Goal: Task Accomplishment & Management: Complete application form

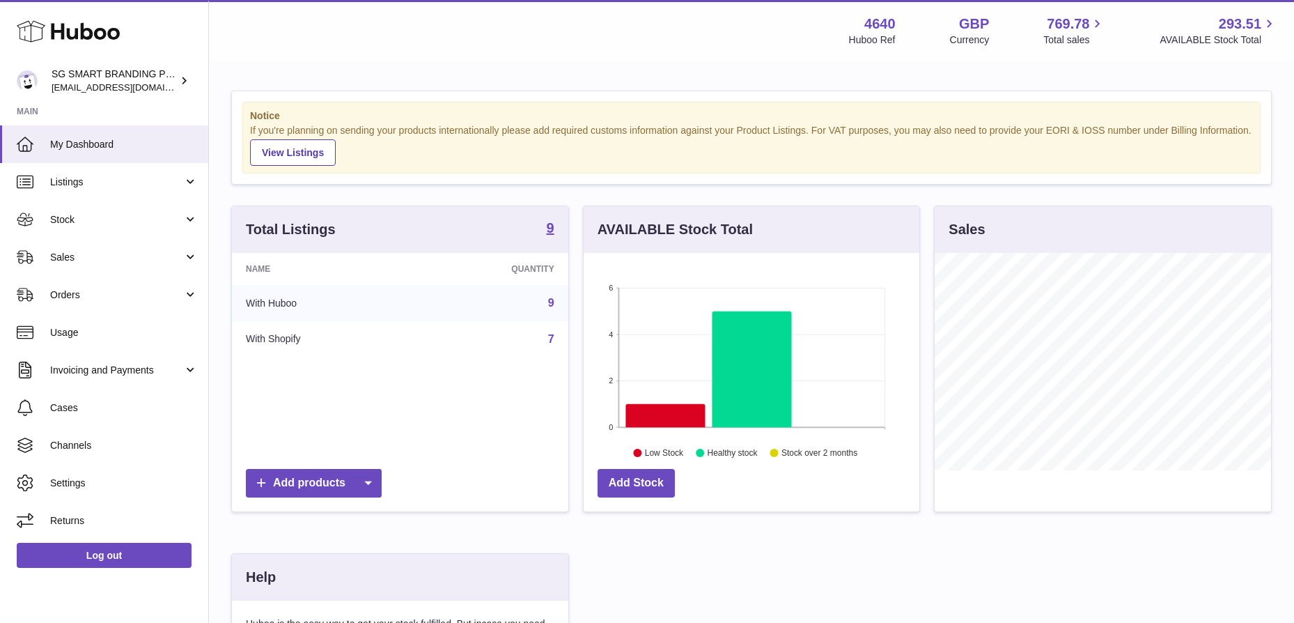
scroll to position [217, 336]
click at [85, 255] on span "Sales" at bounding box center [116, 257] width 133 height 13
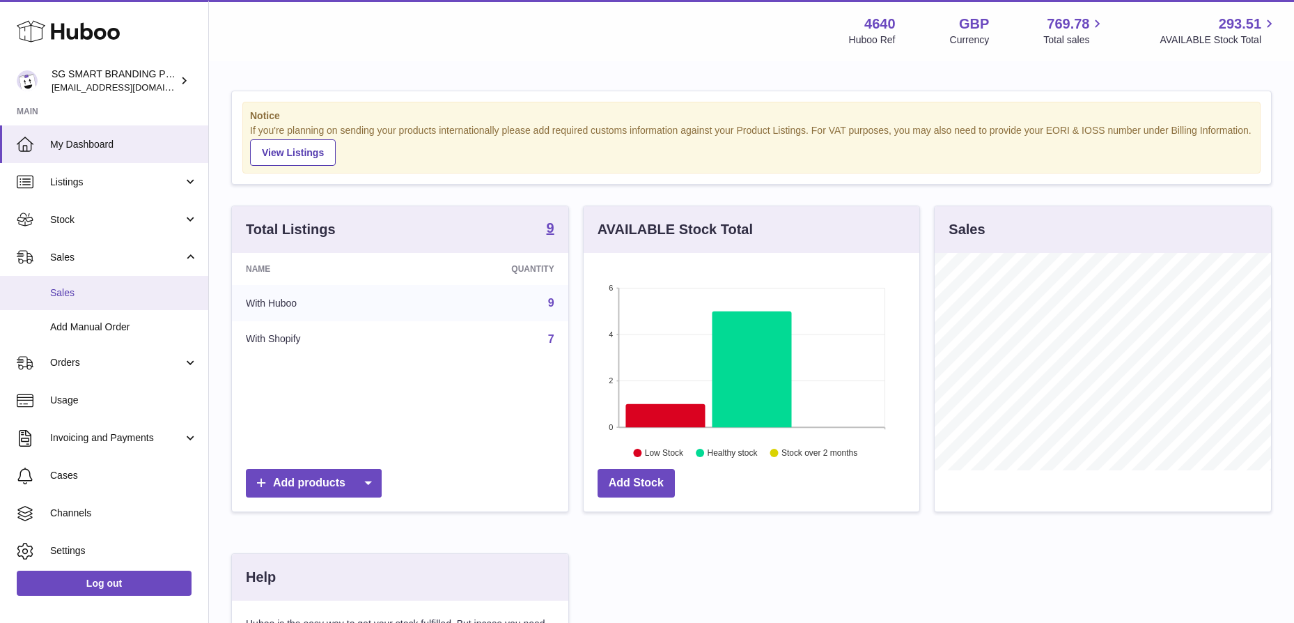
click at [79, 286] on span "Sales" at bounding box center [124, 292] width 148 height 13
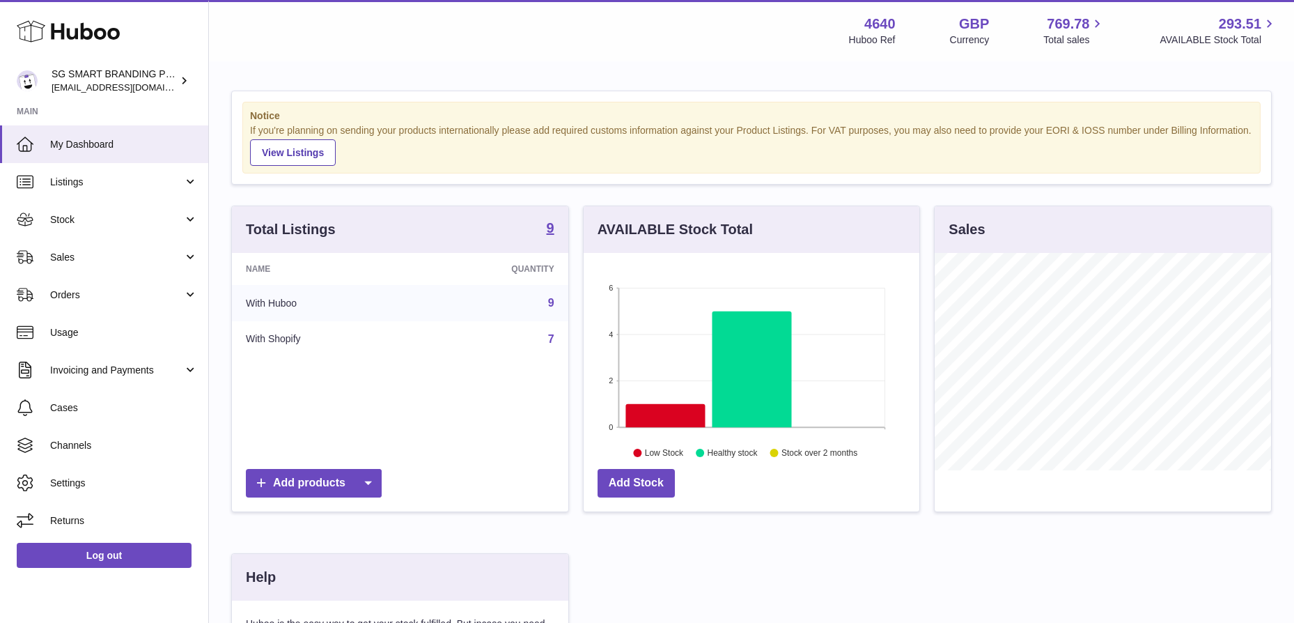
scroll to position [217, 336]
click at [100, 251] on span "Sales" at bounding box center [116, 257] width 133 height 13
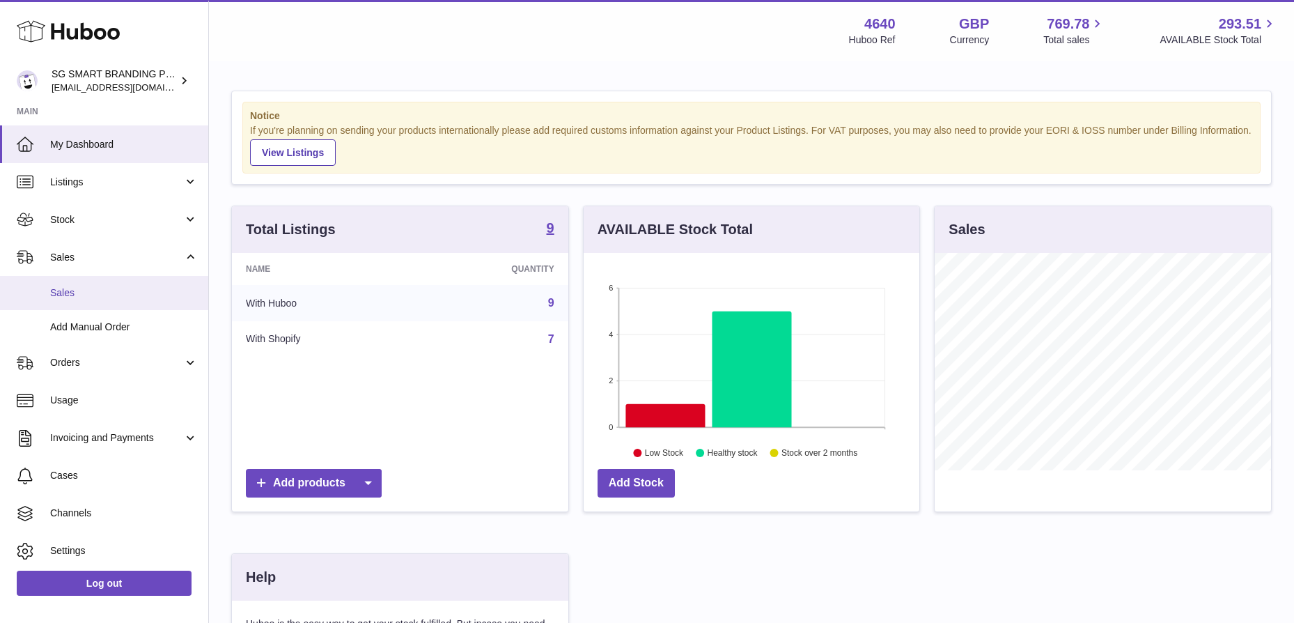
click at [81, 299] on link "Sales" at bounding box center [104, 293] width 208 height 34
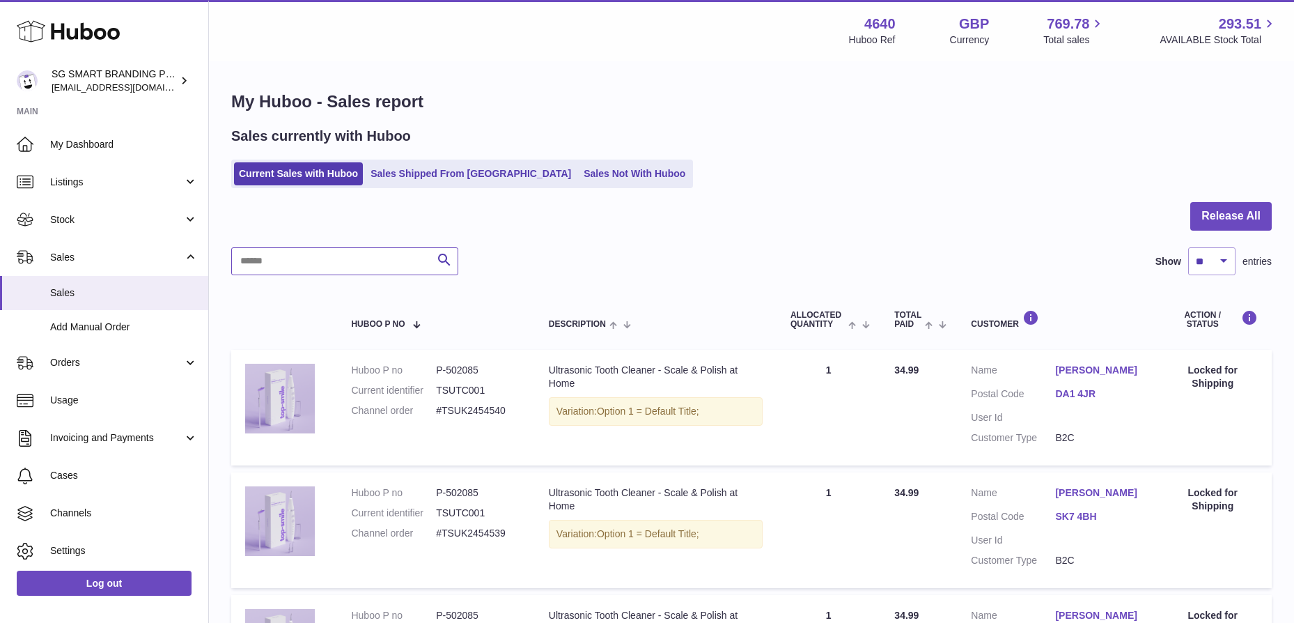
click at [320, 265] on input "text" at bounding box center [344, 261] width 227 height 28
paste input "**********"
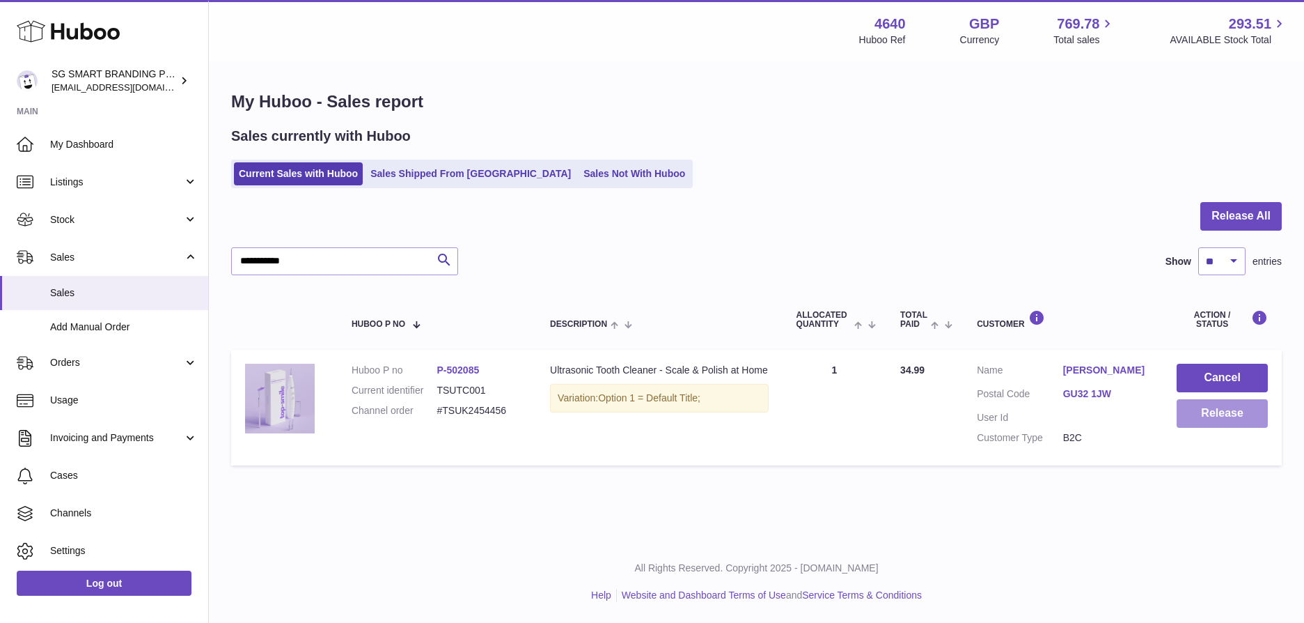
click at [1234, 425] on button "Release" at bounding box center [1222, 413] width 91 height 29
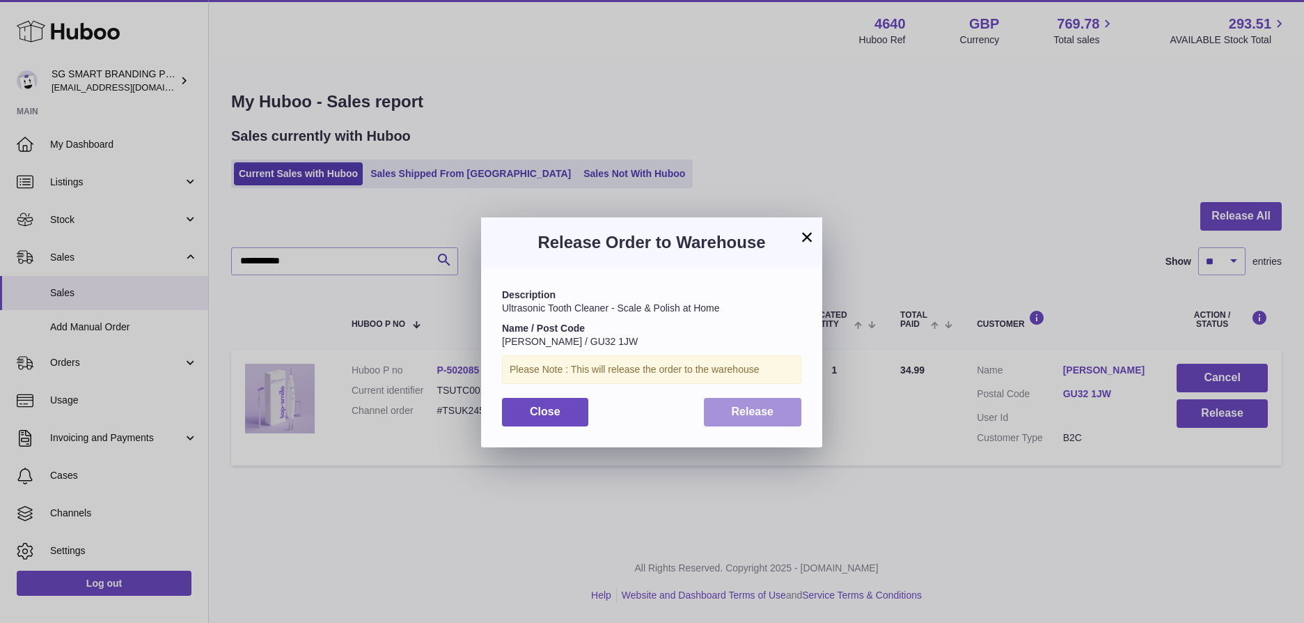
click at [743, 404] on button "Release" at bounding box center [753, 412] width 98 height 29
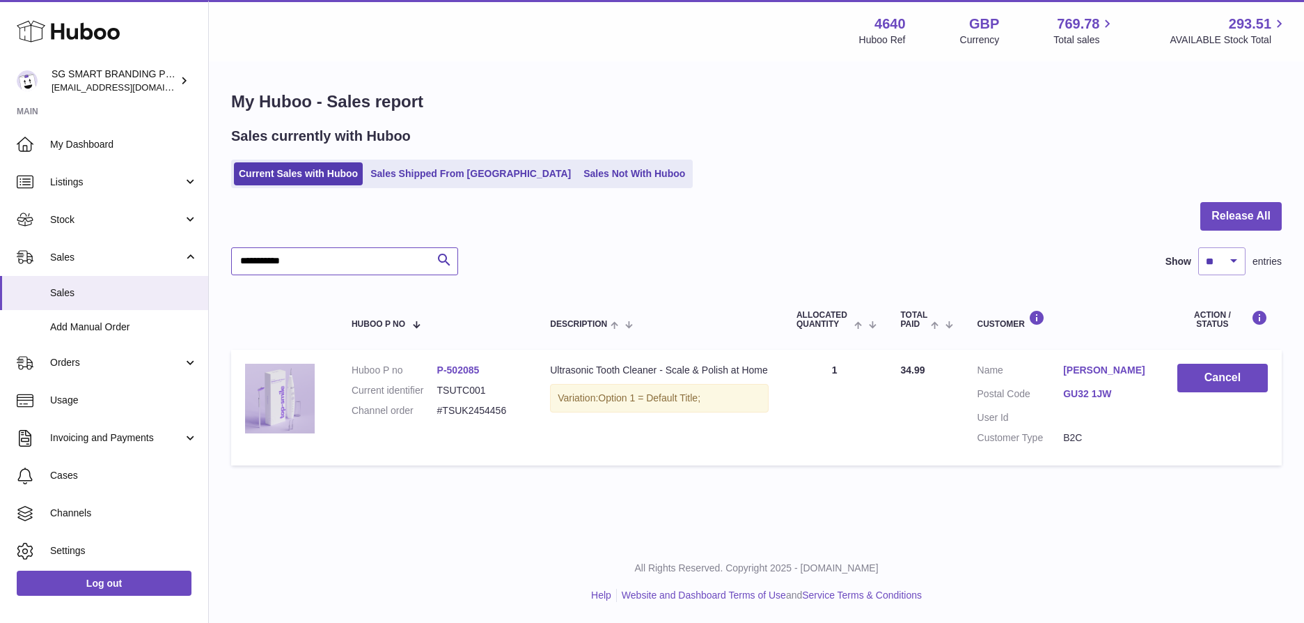
click at [330, 252] on input "**********" at bounding box center [344, 261] width 227 height 28
paste input "text"
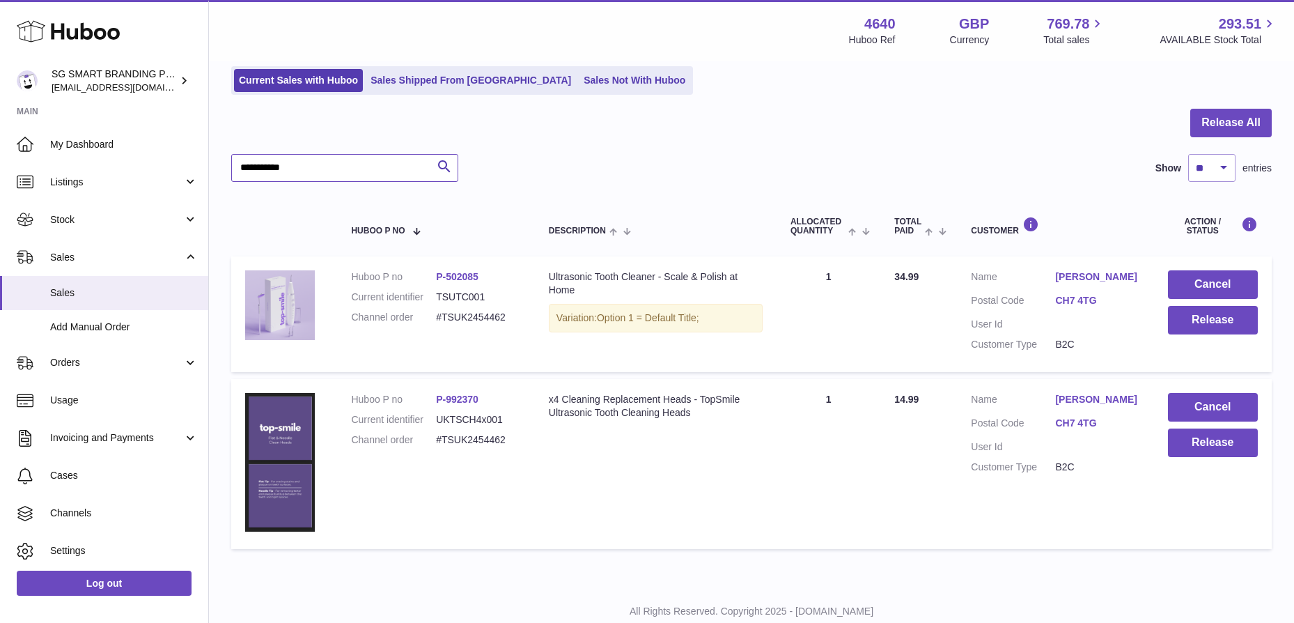
scroll to position [94, 0]
click at [1194, 326] on button "Release" at bounding box center [1213, 319] width 90 height 29
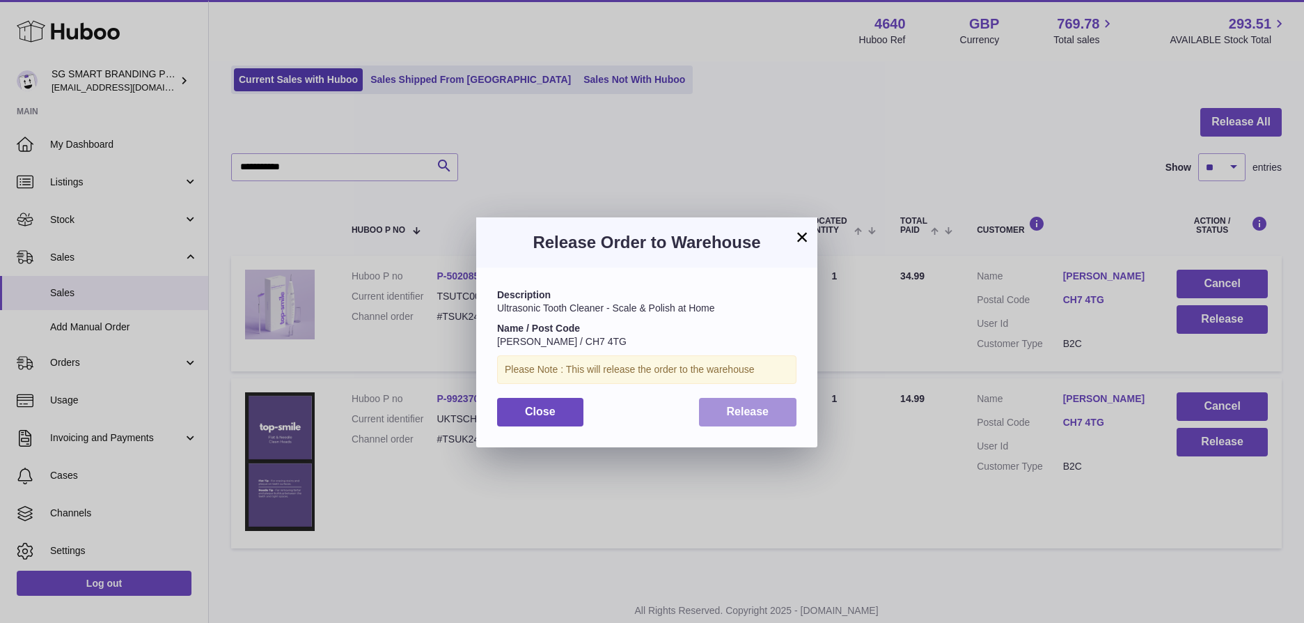
click at [739, 406] on span "Release" at bounding box center [748, 411] width 42 height 12
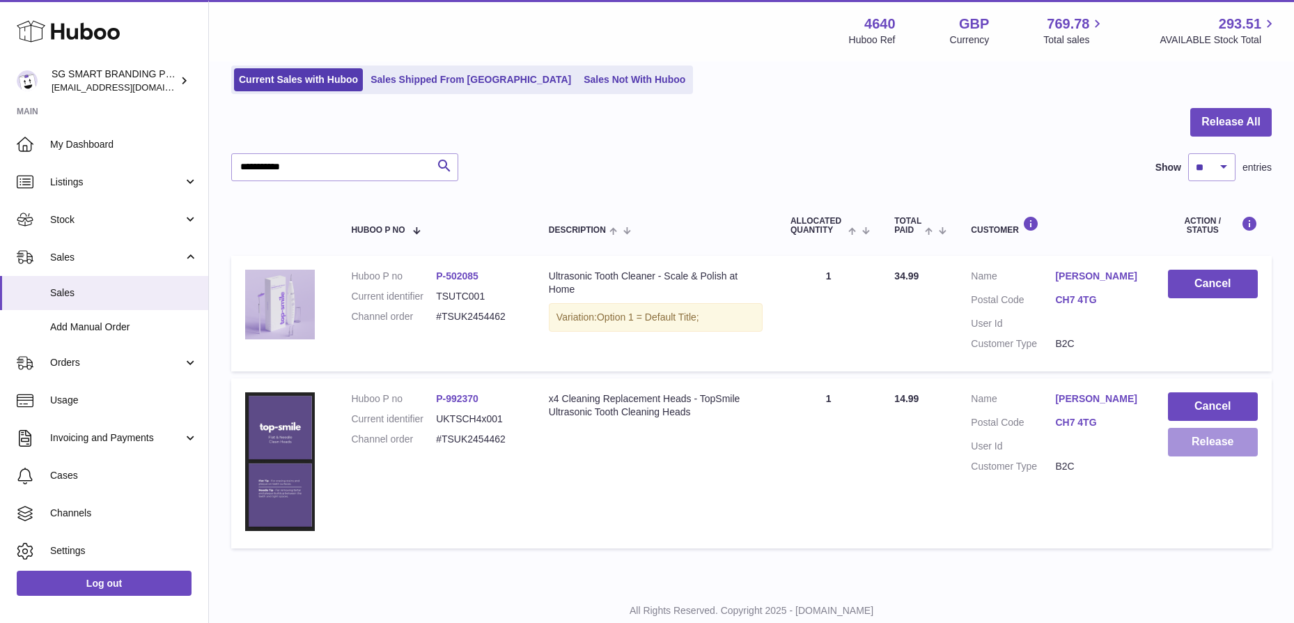
click at [1211, 445] on button "Release" at bounding box center [1213, 442] width 90 height 29
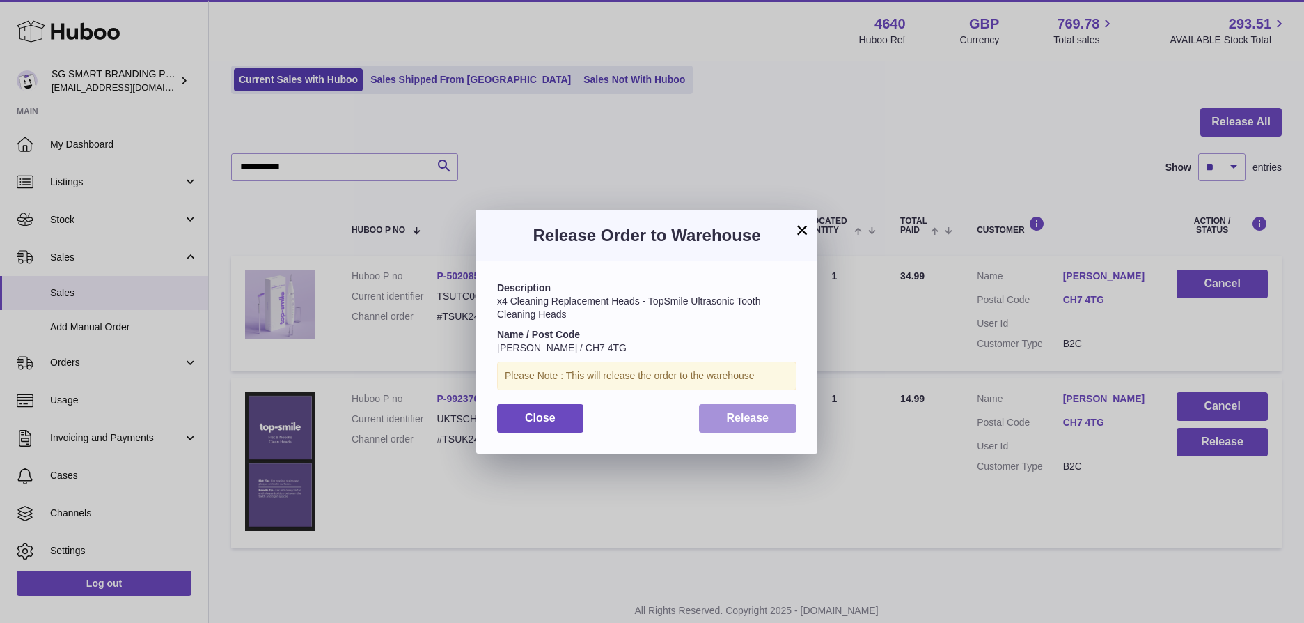
click at [747, 418] on span "Release" at bounding box center [748, 418] width 42 height 12
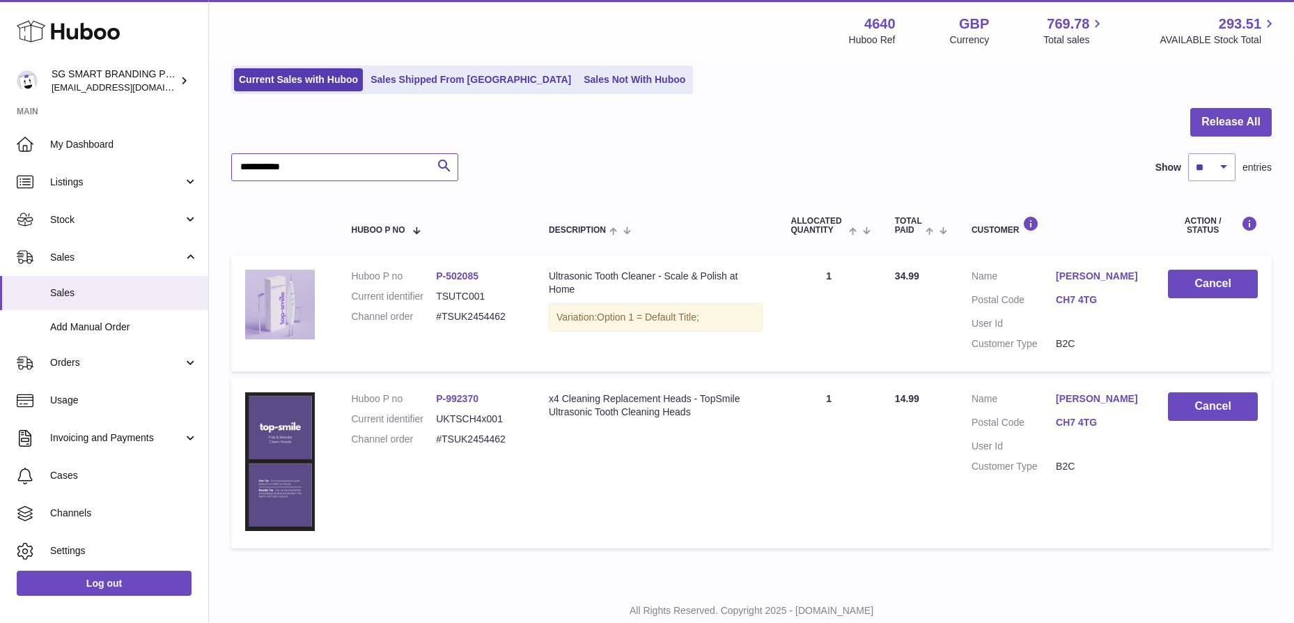
click at [311, 177] on input "**********" at bounding box center [344, 167] width 227 height 28
paste input "text"
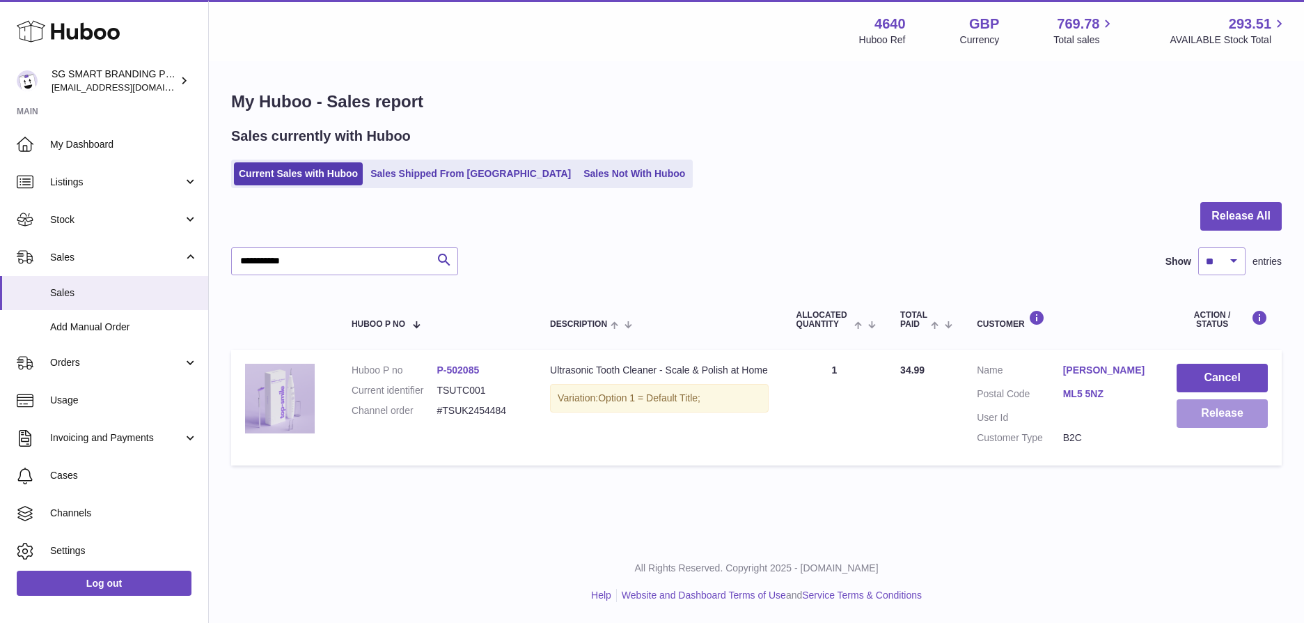
click at [1198, 413] on button "Release" at bounding box center [1222, 413] width 91 height 29
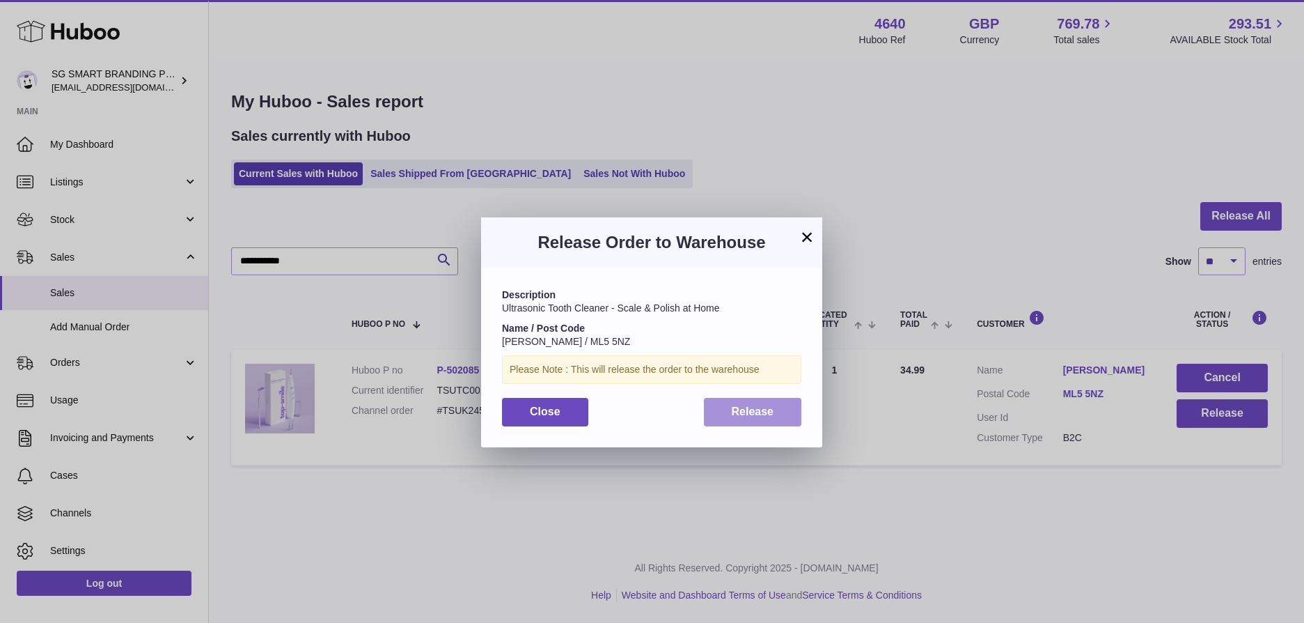
click at [773, 413] on span "Release" at bounding box center [753, 411] width 42 height 12
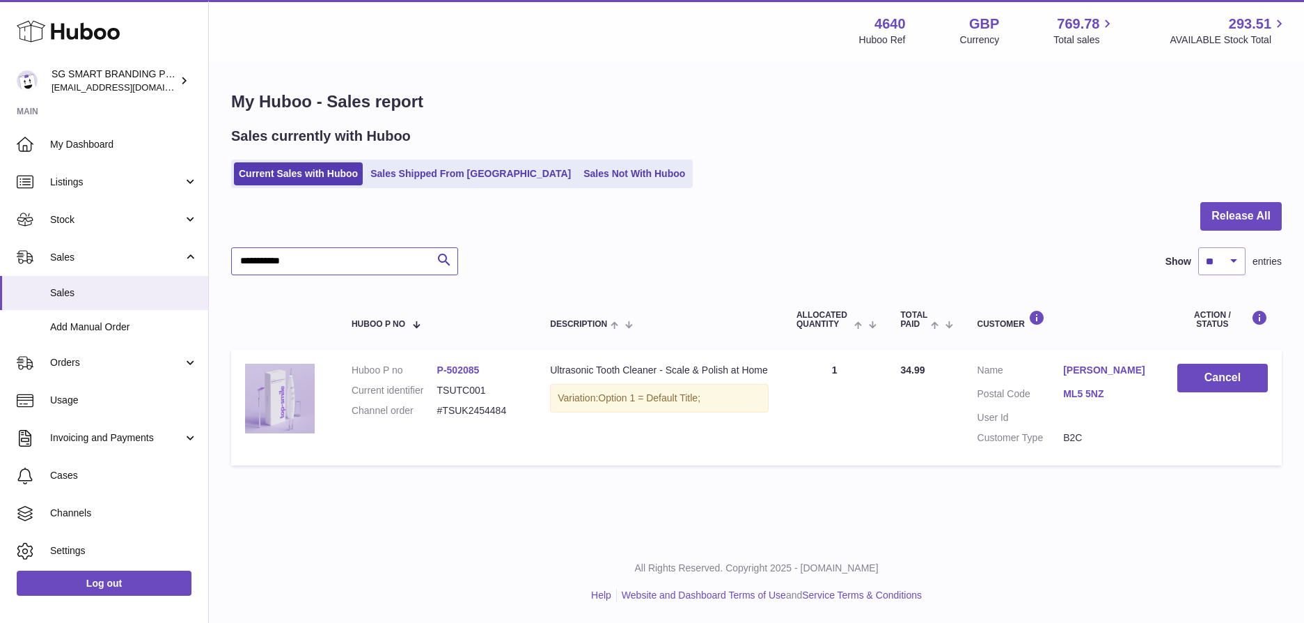
click at [358, 264] on input "**********" at bounding box center [344, 261] width 227 height 28
paste input "text"
click at [1220, 409] on button "Release" at bounding box center [1222, 413] width 91 height 29
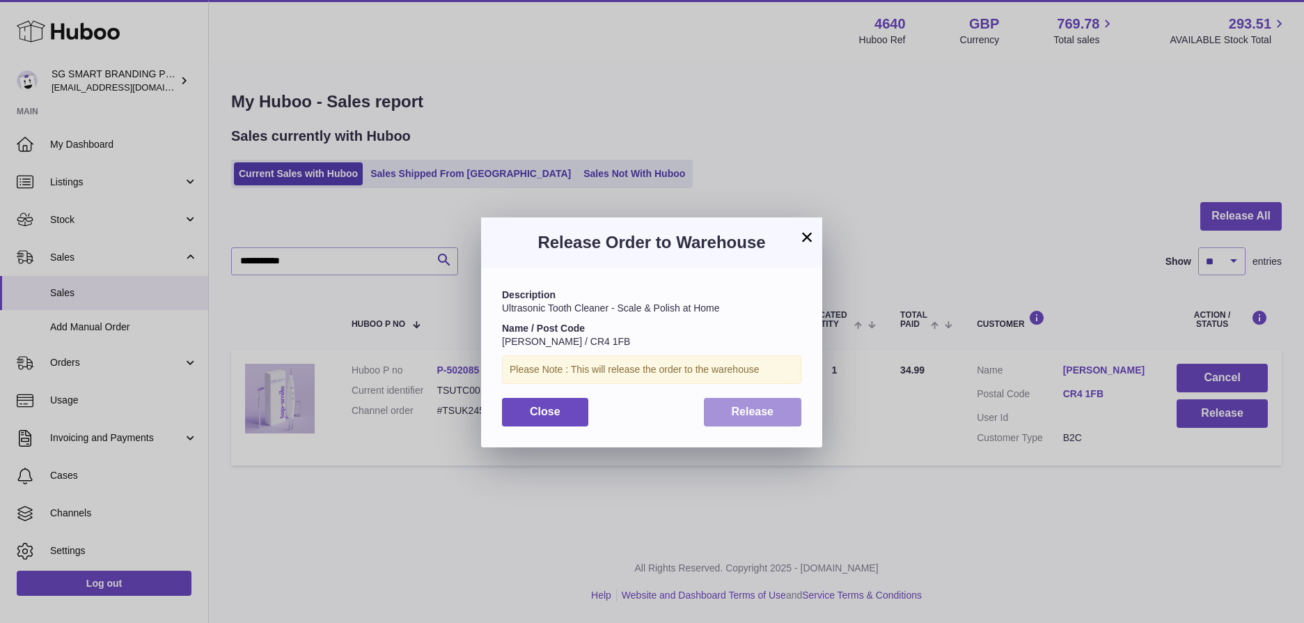
click at [739, 406] on span "Release" at bounding box center [753, 411] width 42 height 12
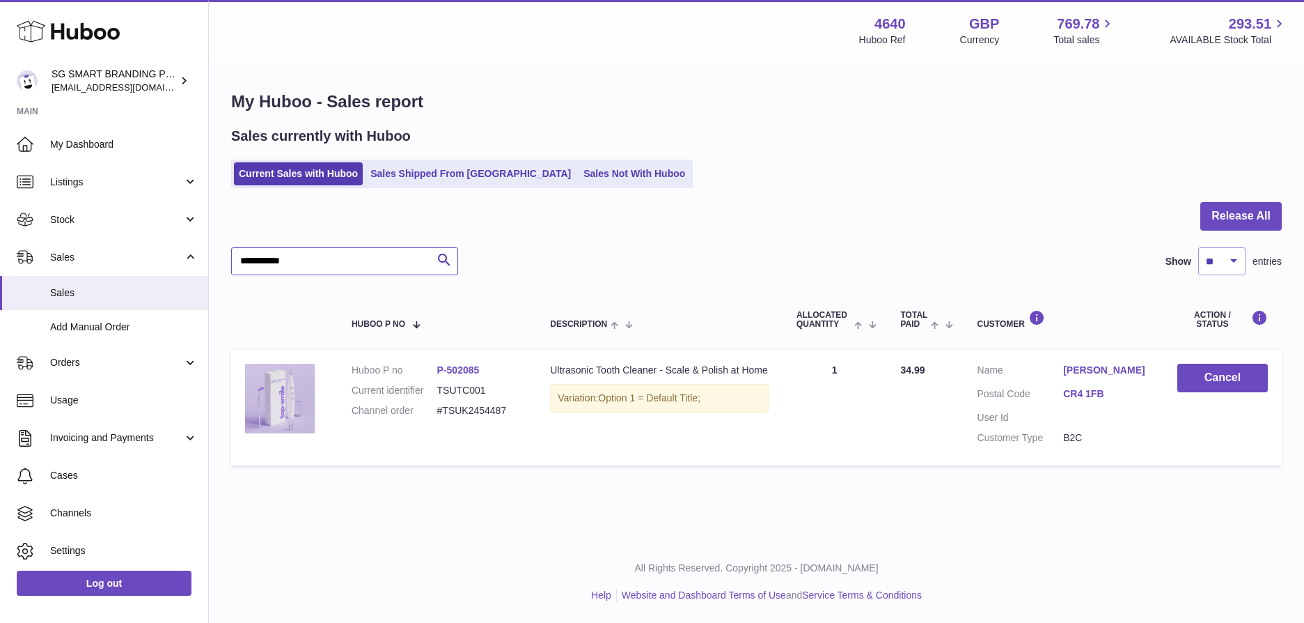
click at [329, 256] on input "**********" at bounding box center [344, 261] width 227 height 28
paste input "text"
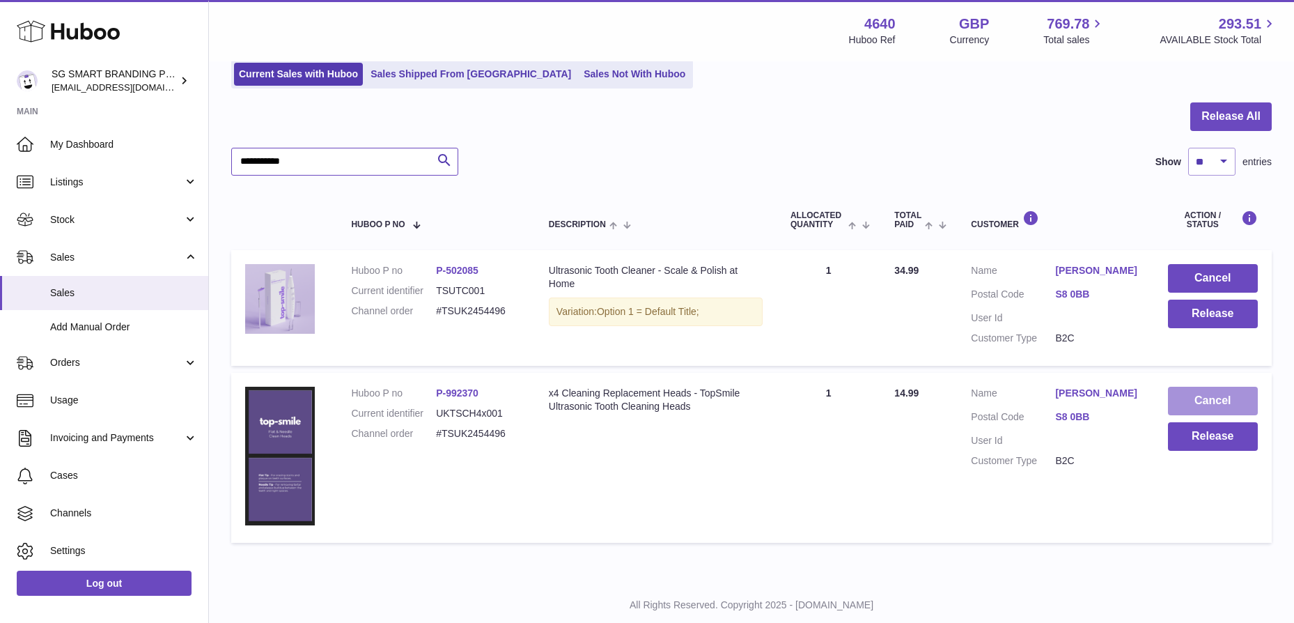
scroll to position [117, 0]
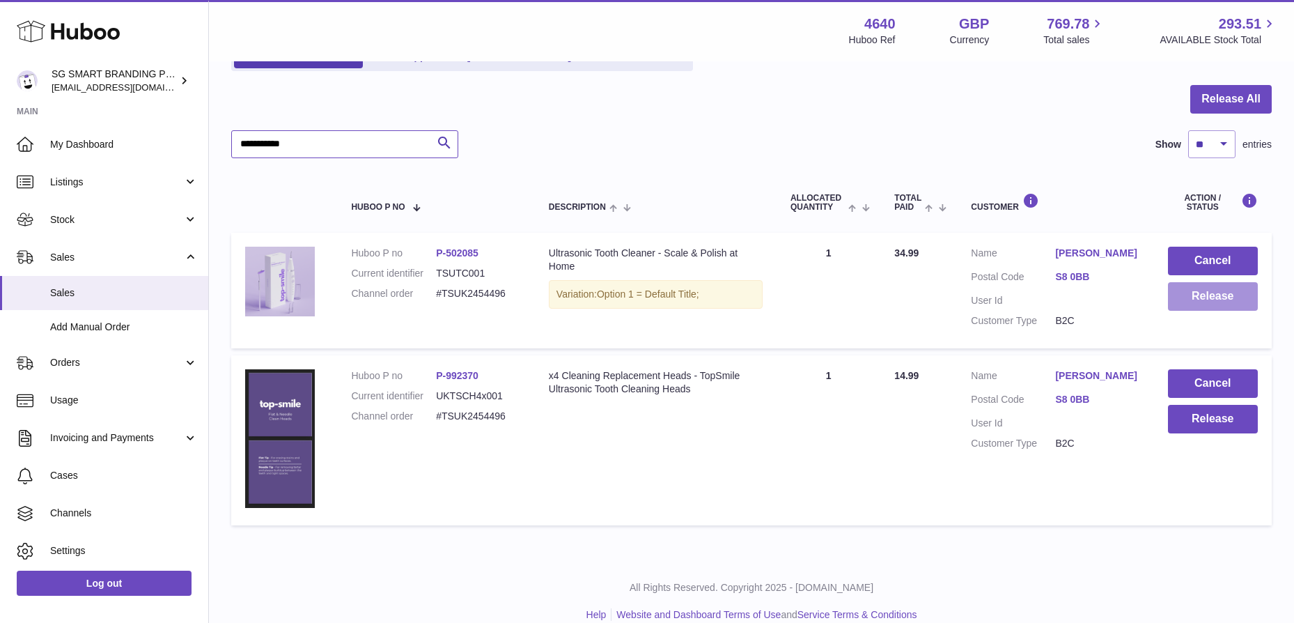
type input "**********"
click at [1217, 294] on button "Release" at bounding box center [1213, 296] width 90 height 29
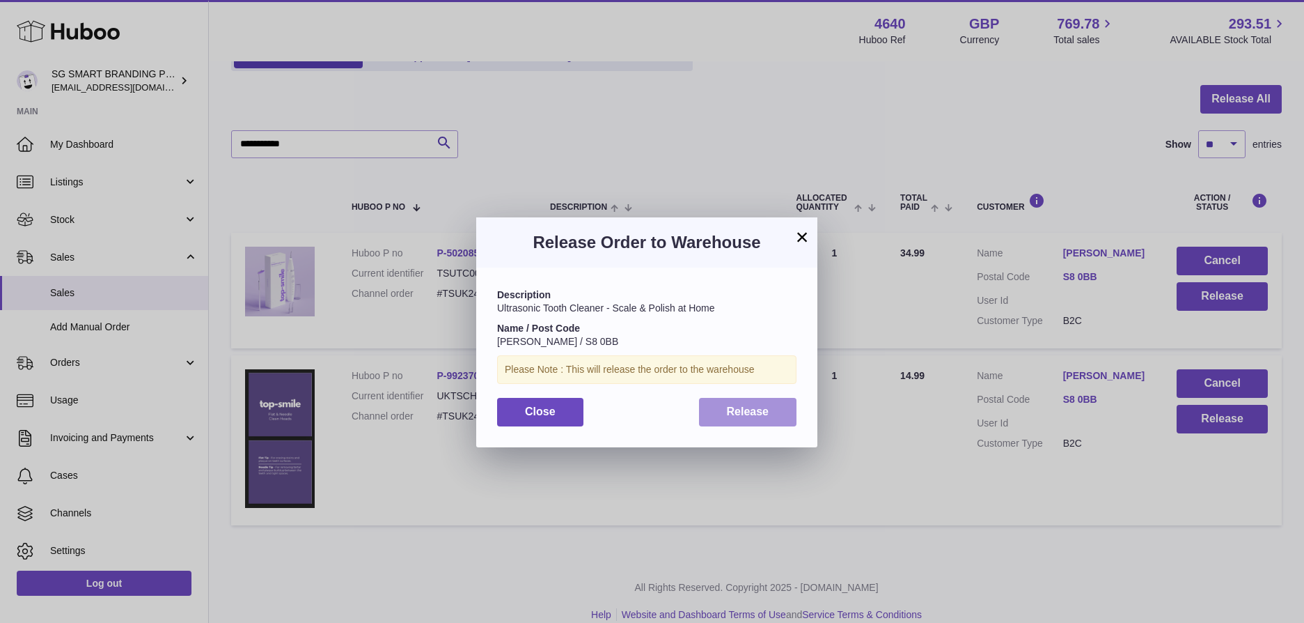
drag, startPoint x: 739, startPoint y: 407, endPoint x: 784, endPoint y: 412, distance: 45.5
click at [740, 407] on span "Release" at bounding box center [748, 411] width 42 height 12
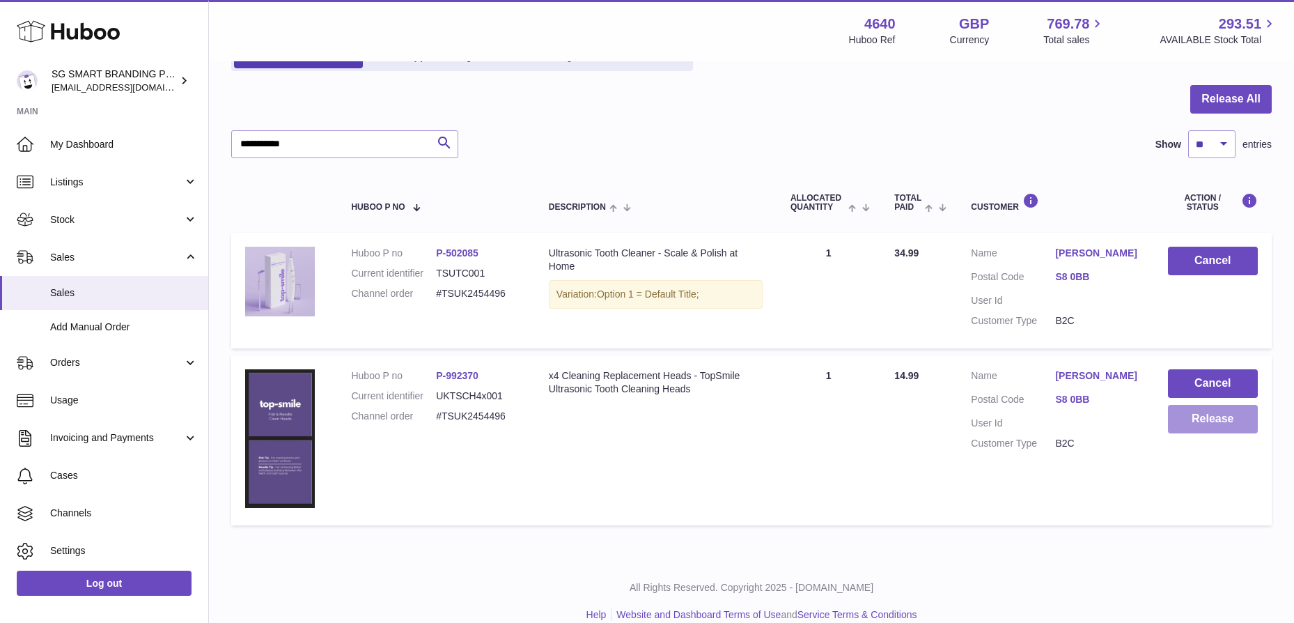
click at [1213, 420] on button "Release" at bounding box center [1213, 419] width 90 height 29
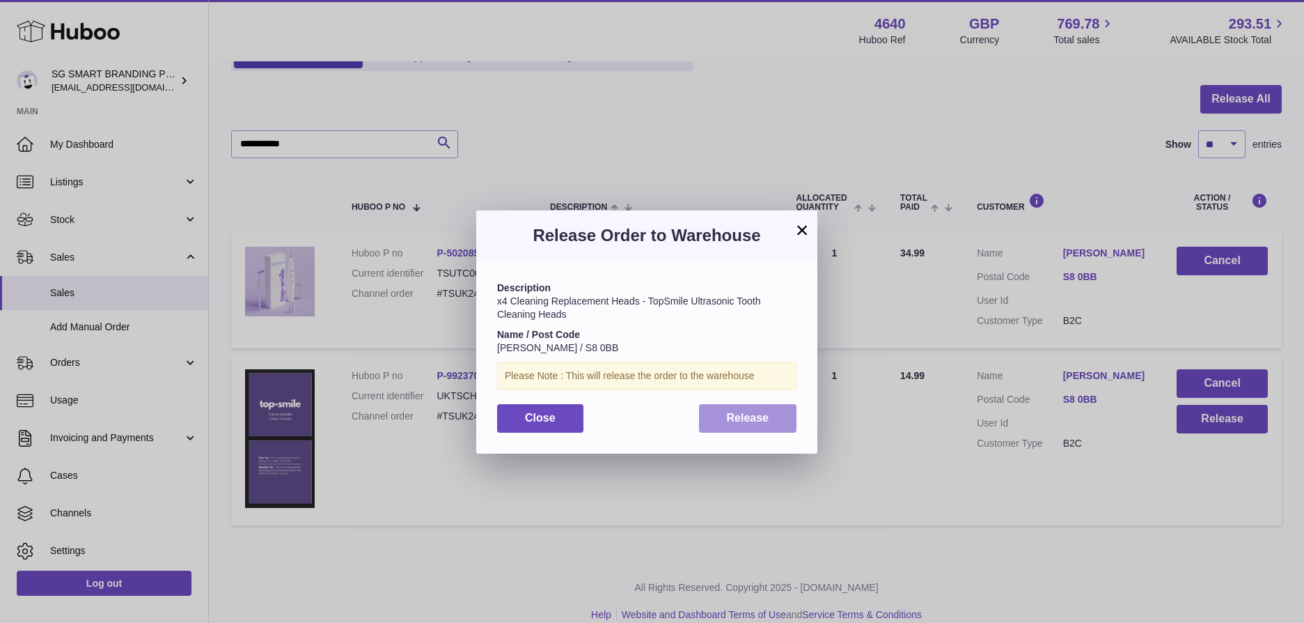
drag, startPoint x: 744, startPoint y: 423, endPoint x: 760, endPoint y: 421, distance: 16.1
click at [744, 422] on span "Release" at bounding box center [748, 418] width 42 height 12
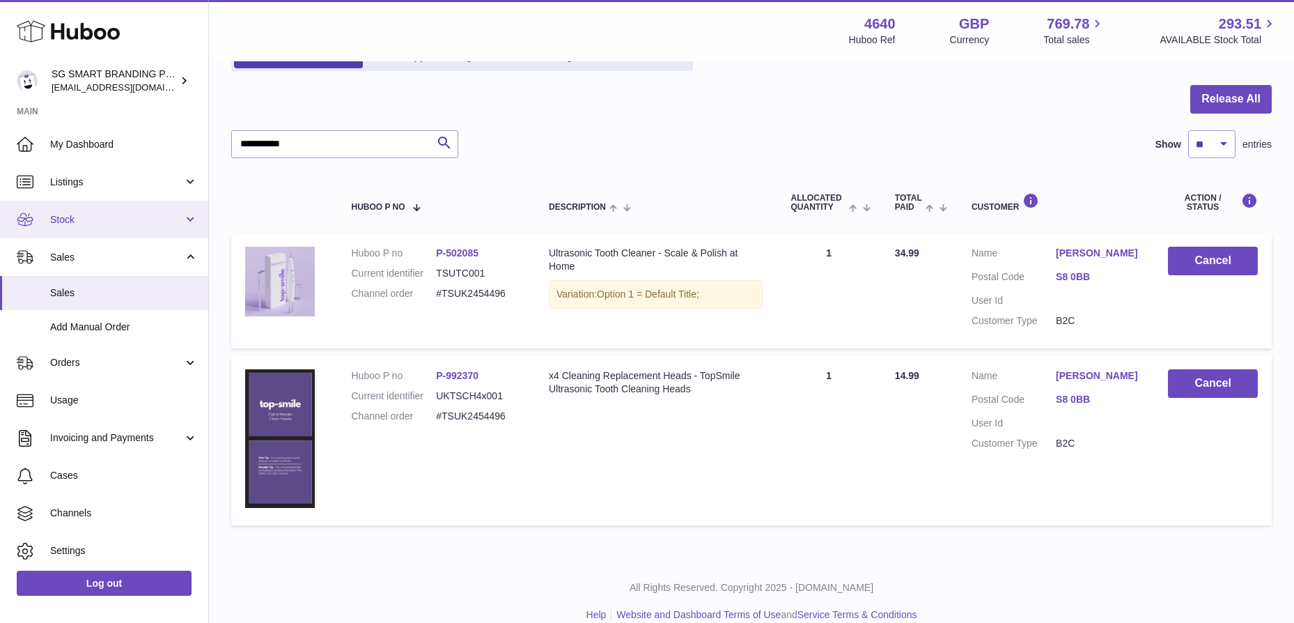
click at [113, 219] on span "Stock" at bounding box center [116, 219] width 133 height 13
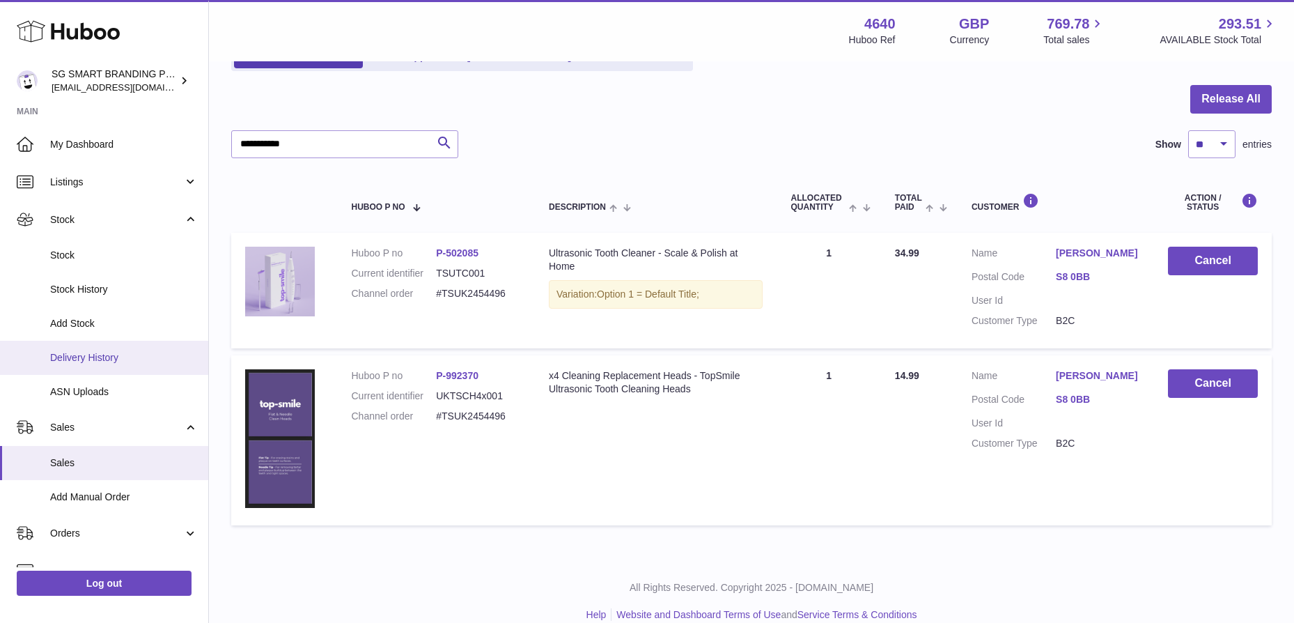
click at [100, 357] on span "Delivery History" at bounding box center [124, 357] width 148 height 13
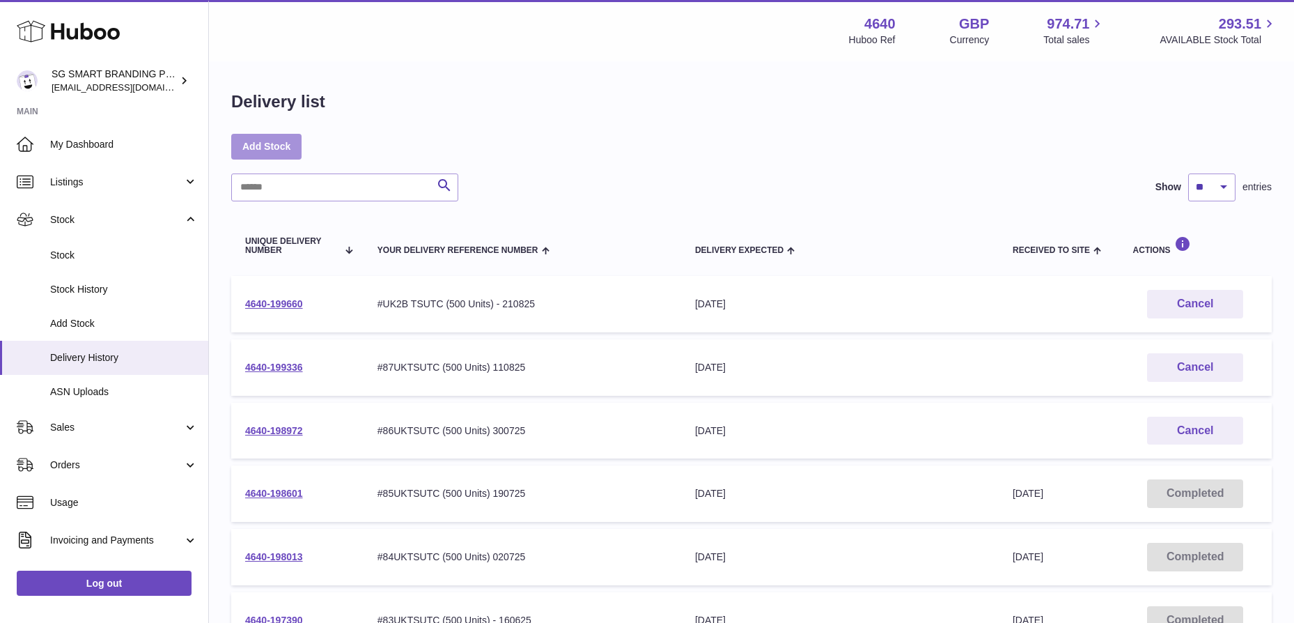
click at [257, 142] on link "Add Stock" at bounding box center [266, 146] width 70 height 25
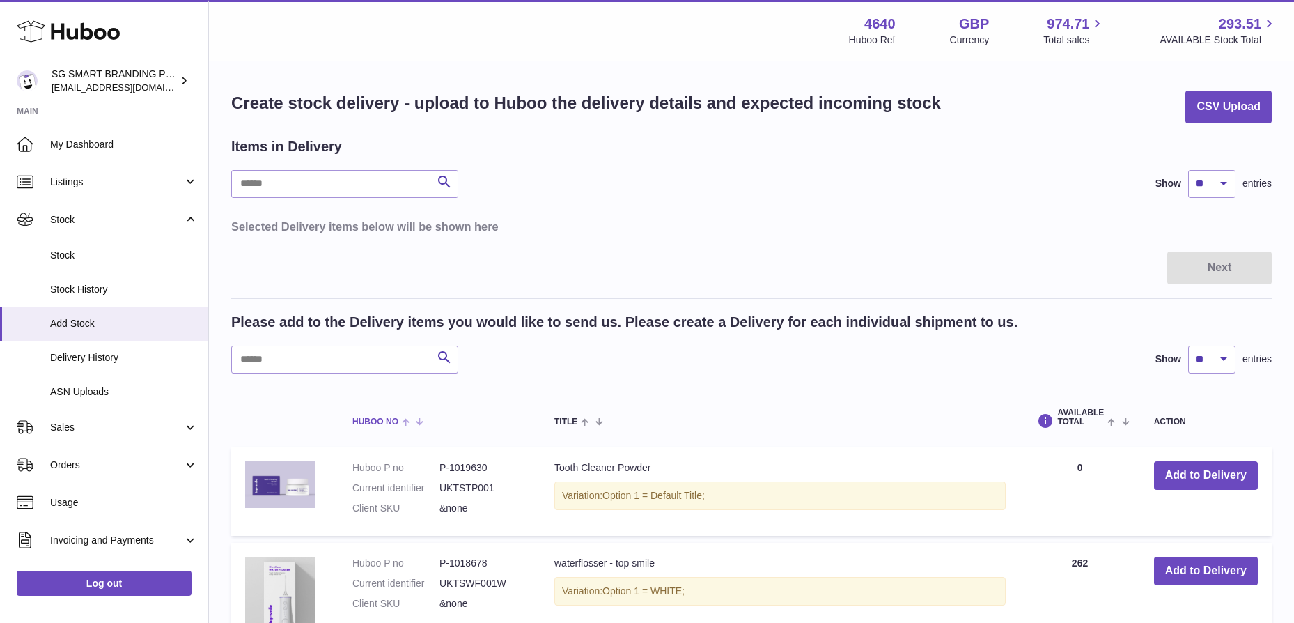
scroll to position [3, 0]
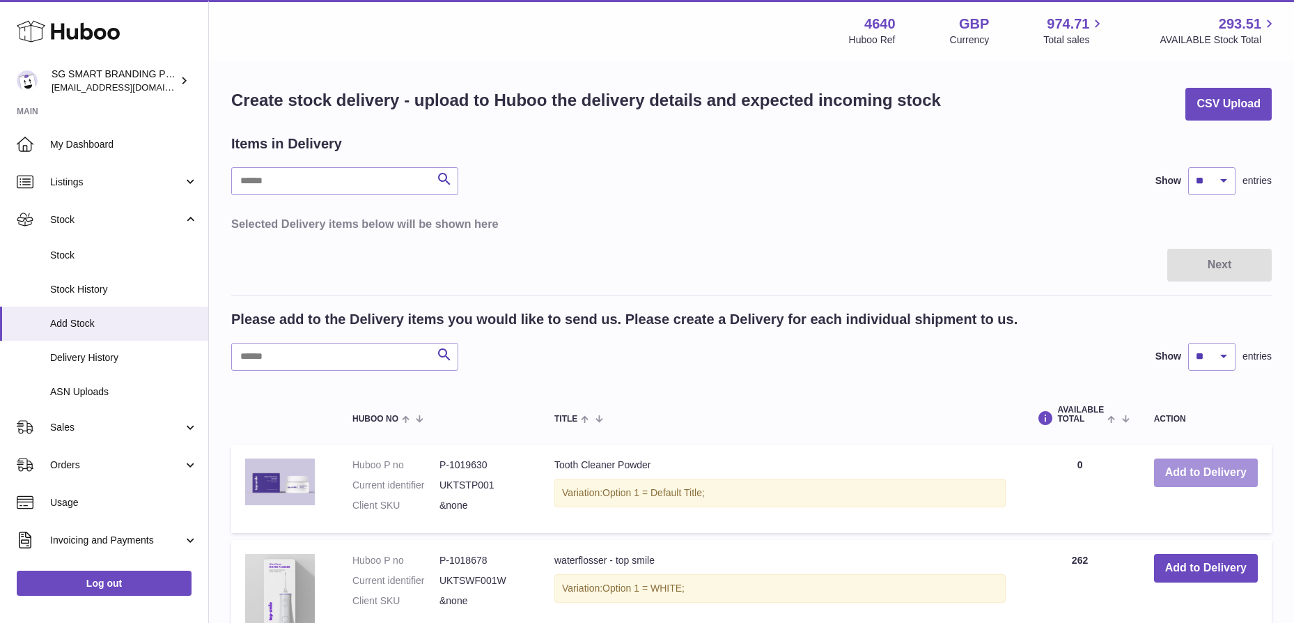
click at [1210, 464] on button "Add to Delivery" at bounding box center [1206, 472] width 104 height 29
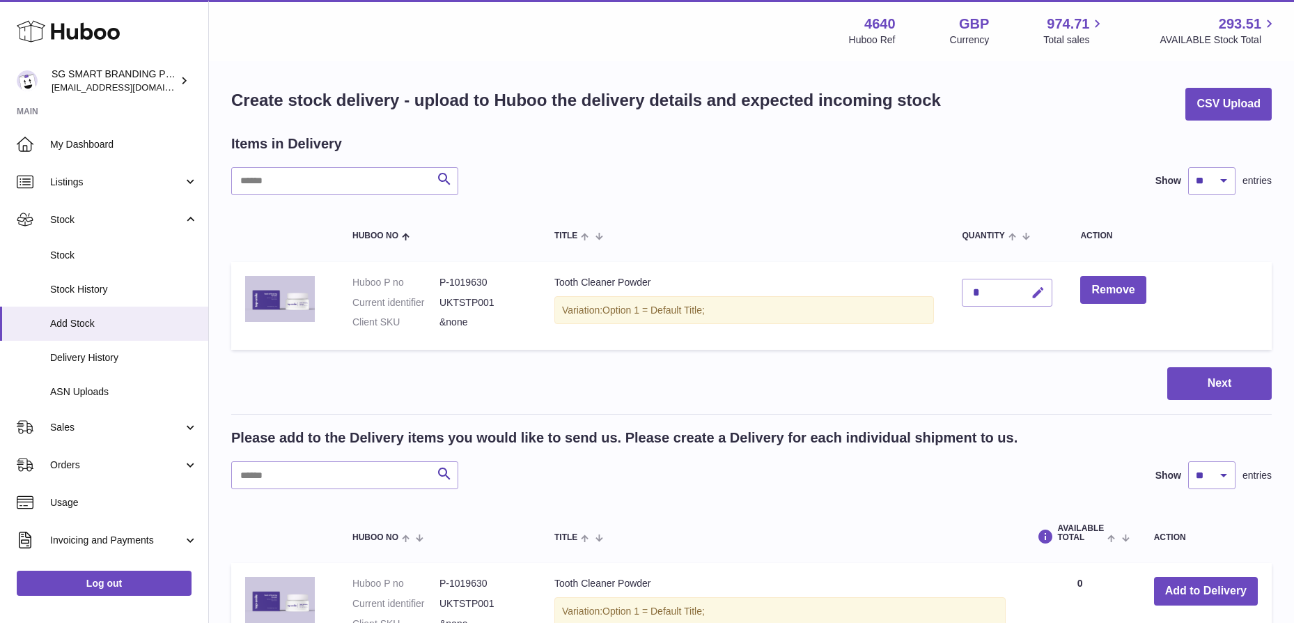
click at [1039, 293] on icon "button" at bounding box center [1038, 293] width 15 height 15
type input "***"
click at [1038, 296] on icon "submit" at bounding box center [1038, 292] width 13 height 13
click at [1202, 376] on button "Next" at bounding box center [1219, 383] width 104 height 33
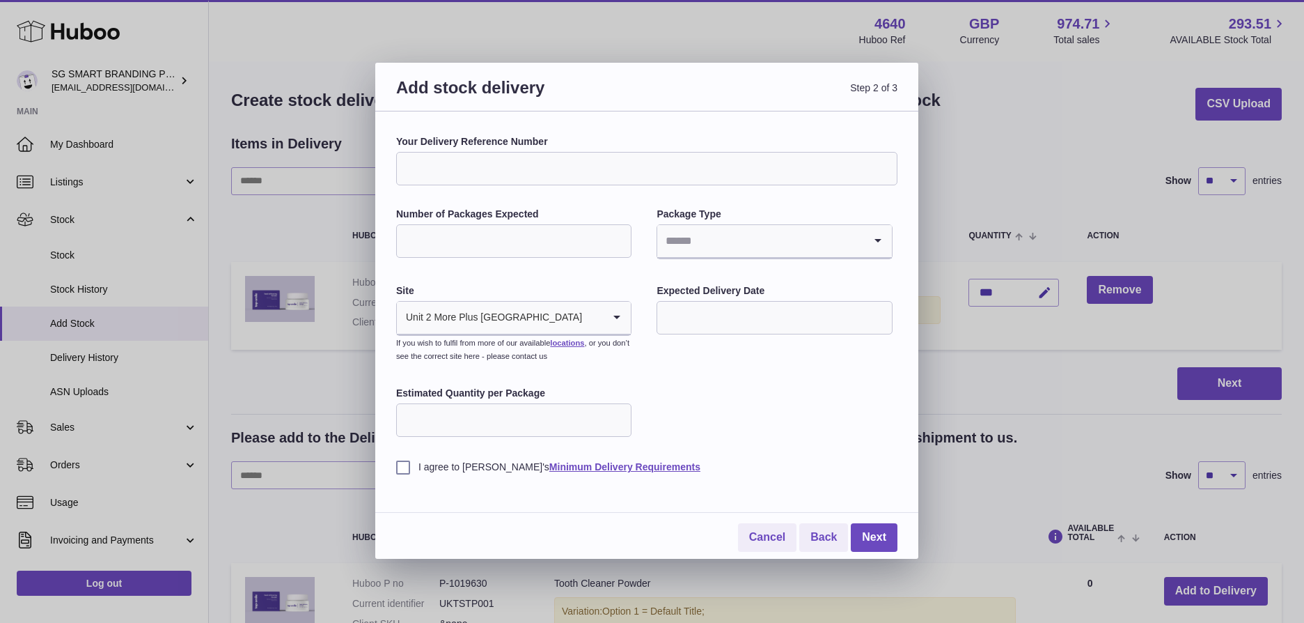
click at [506, 159] on input "Your Delivery Reference Number" at bounding box center [646, 168] width 501 height 33
paste input "**********"
type input "**********"
click at [478, 246] on input "Number of Packages Expected" at bounding box center [513, 240] width 235 height 33
type input "*"
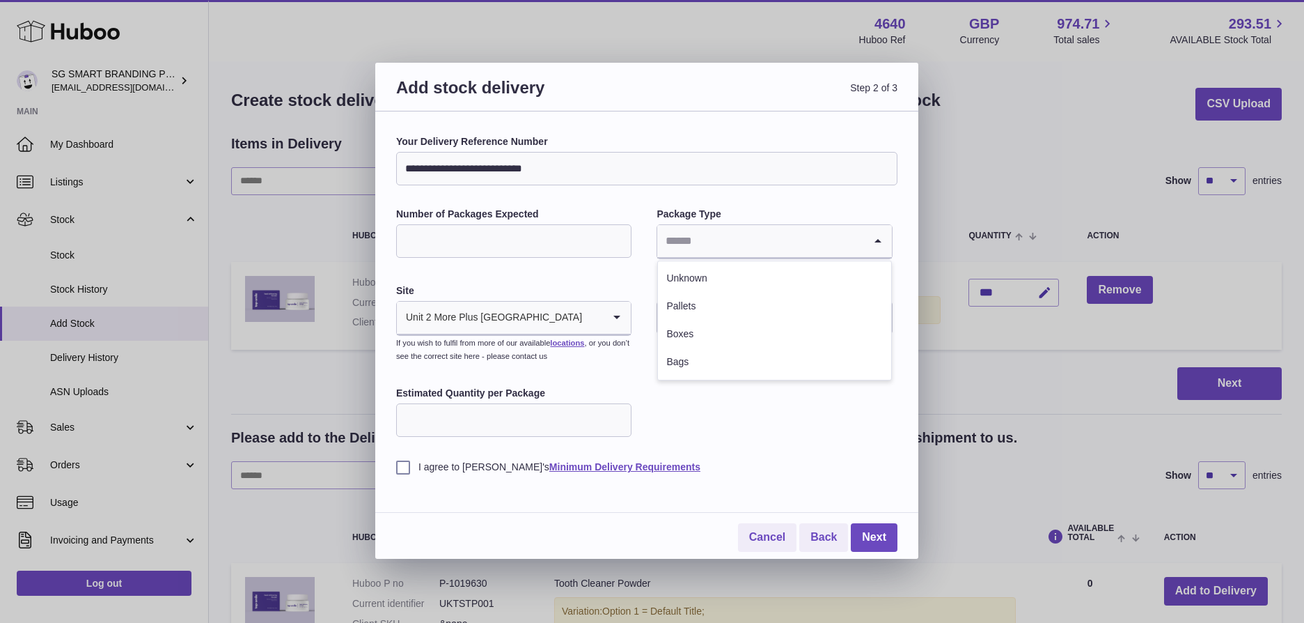
click at [712, 225] on input "Search for option" at bounding box center [760, 241] width 206 height 32
click at [663, 340] on li "Boxes" at bounding box center [774, 334] width 233 height 28
click at [695, 314] on input "text" at bounding box center [774, 317] width 235 height 33
click at [859, 350] on icon "button" at bounding box center [854, 351] width 17 height 17
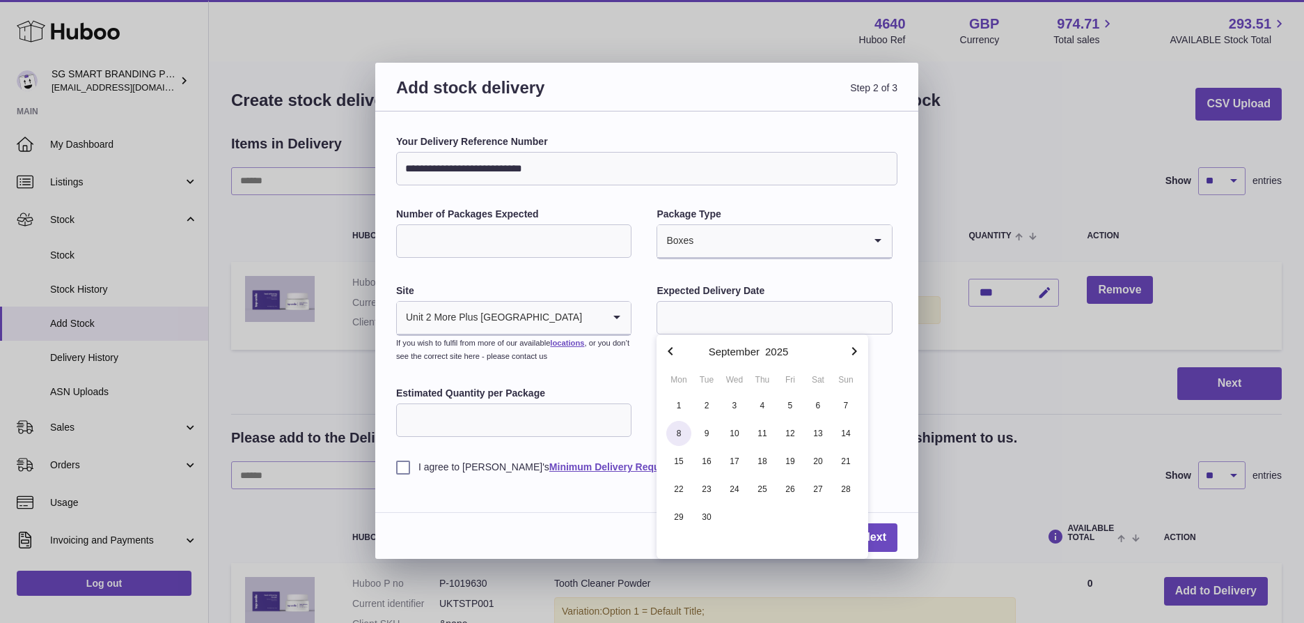
click at [684, 432] on span "8" at bounding box center [678, 433] width 25 height 25
type input "**********"
click at [522, 410] on input "Estimated Quantity per Package" at bounding box center [513, 419] width 235 height 33
type input "***"
click at [398, 464] on label "I agree to Huboo's Minimum Delivery Requirements" at bounding box center [646, 466] width 501 height 13
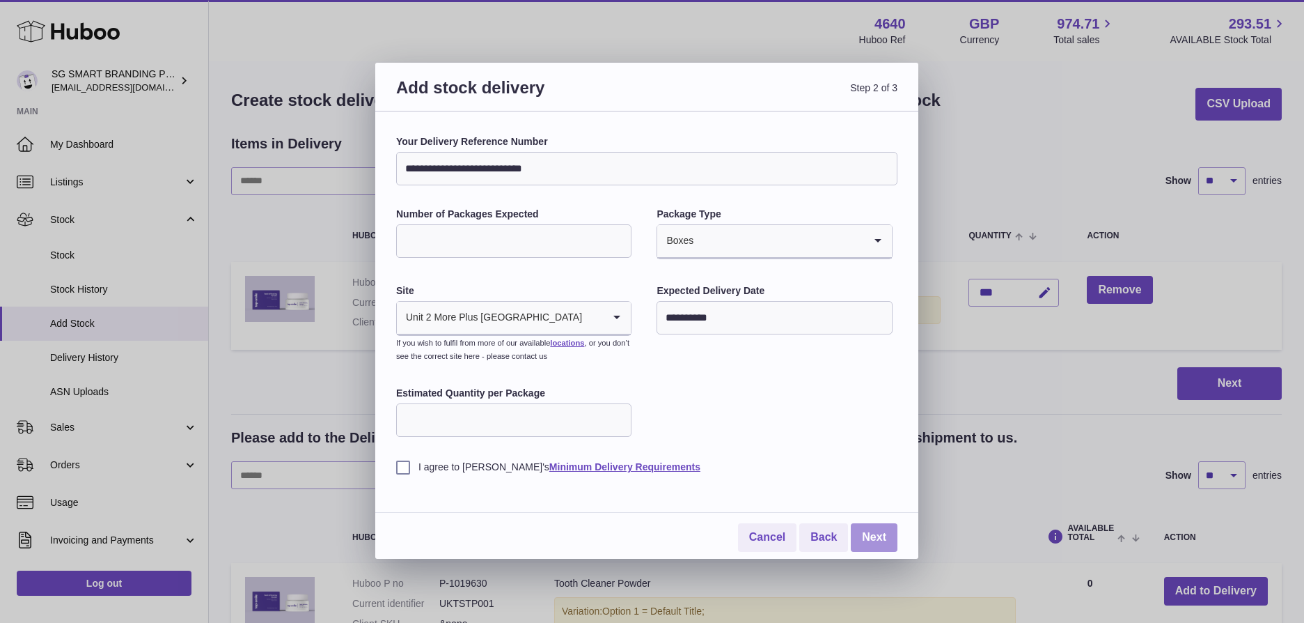
click at [868, 537] on link "Next" at bounding box center [874, 537] width 47 height 29
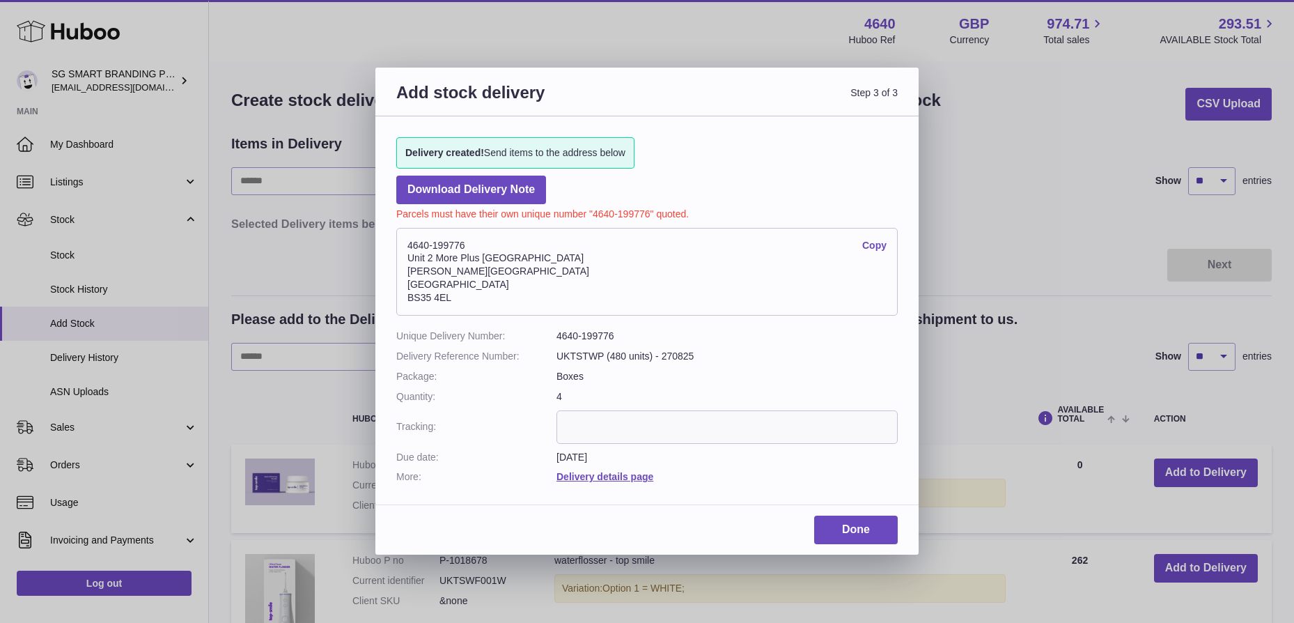
drag, startPoint x: 453, startPoint y: 295, endPoint x: 409, endPoint y: 244, distance: 67.7
click at [409, 244] on address "4640-199776 Copy Unit 2 More Plus Central Park Hudson Ave Severn Beach BS35 4EL" at bounding box center [646, 272] width 501 height 88
copy address "4640-199776 Copy Unit 2 More Plus Central Park Hudson Ave Severn Beach BS35 4EL"
click at [860, 528] on link "Done" at bounding box center [856, 529] width 84 height 29
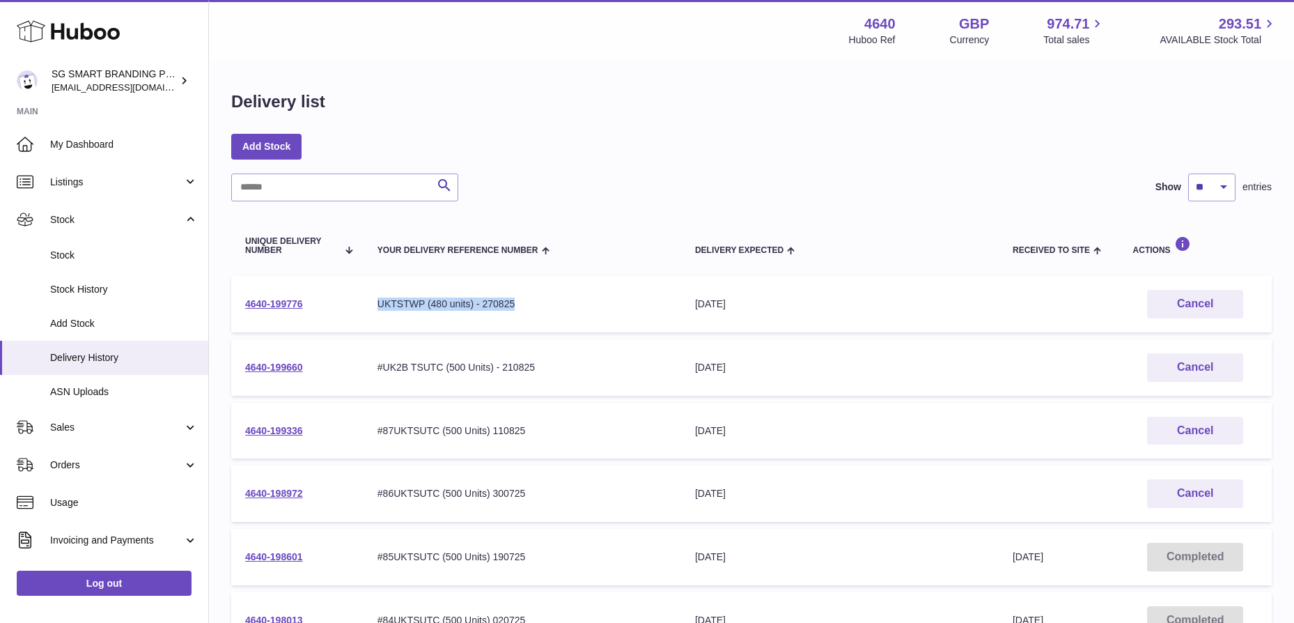
drag, startPoint x: 524, startPoint y: 302, endPoint x: 355, endPoint y: 308, distance: 169.3
click at [375, 307] on td "Your Delivery Reference Number UKTSTWP (480 units) - 270825" at bounding box center [523, 304] width 318 height 56
copy div "UKTSTWP (480 units) - 270825"
copy link "4640-199776"
click at [282, 305] on link "4640-199776" at bounding box center [274, 303] width 58 height 11
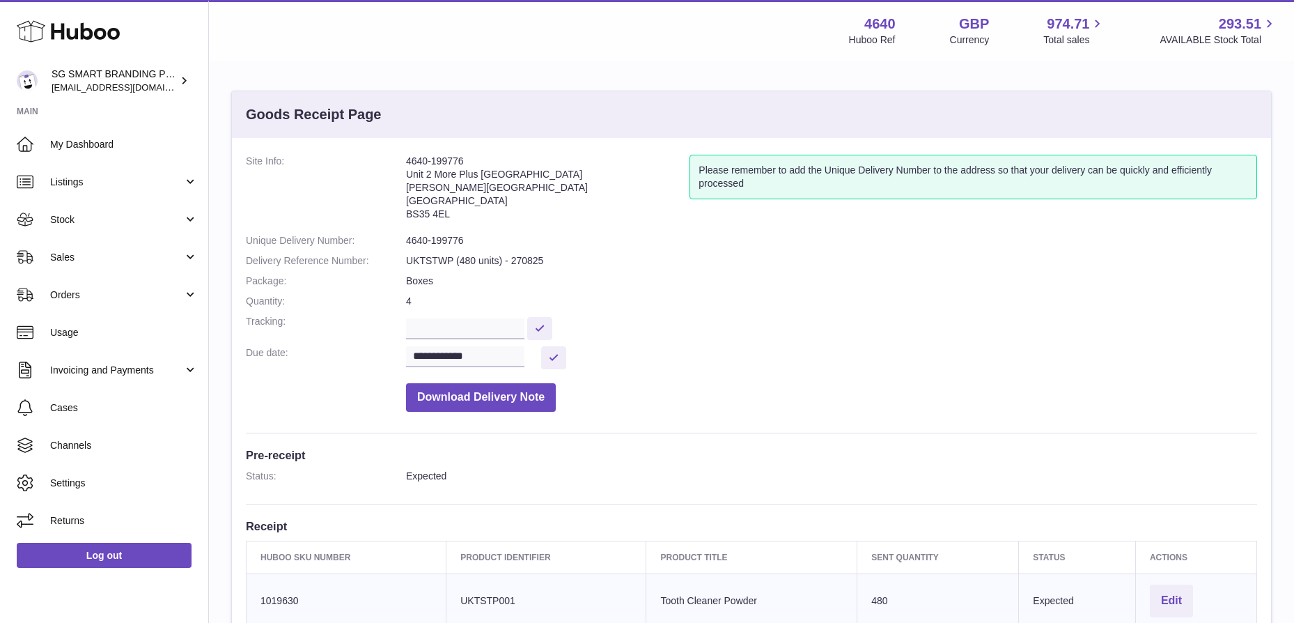
drag, startPoint x: 451, startPoint y: 218, endPoint x: 402, endPoint y: 162, distance: 74.6
click at [402, 162] on dl "**********" at bounding box center [751, 287] width 1011 height 264
drag, startPoint x: 466, startPoint y: 174, endPoint x: 430, endPoint y: 174, distance: 36.2
click at [467, 173] on address "4640-199776 Unit [GEOGRAPHIC_DATA][PERSON_NAME][STREET_ADDRESS]" at bounding box center [547, 191] width 283 height 72
drag, startPoint x: 405, startPoint y: 175, endPoint x: 460, endPoint y: 210, distance: 65.1
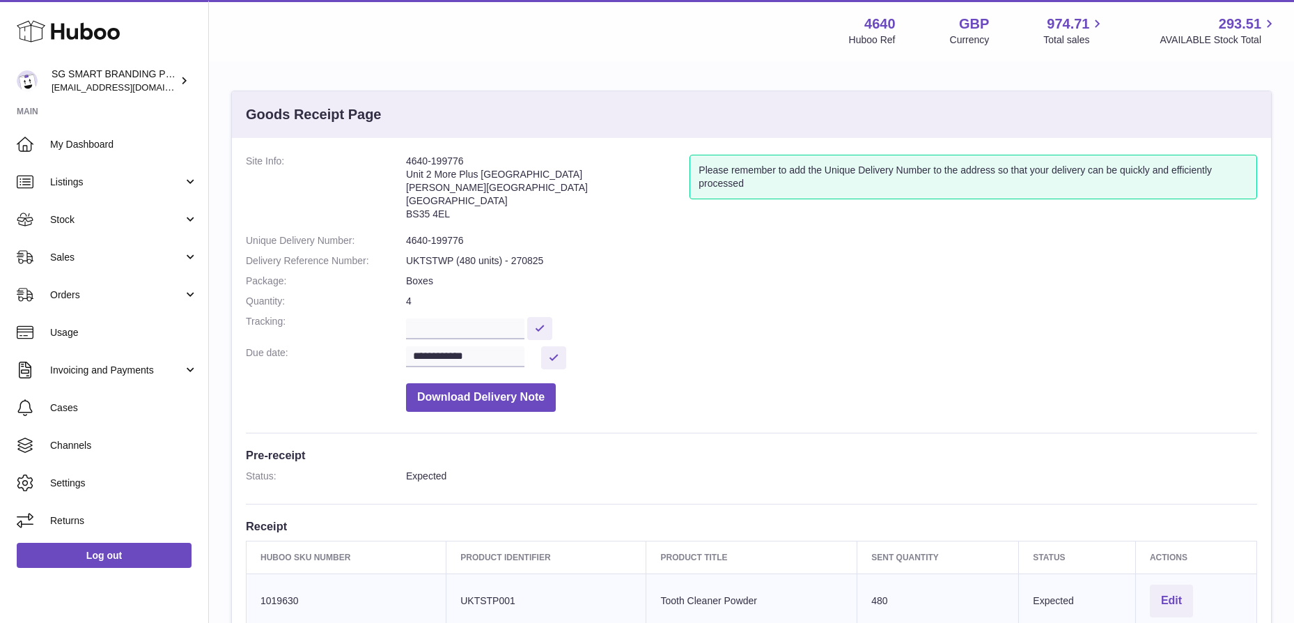
click at [460, 210] on address "4640-199776 Unit [GEOGRAPHIC_DATA][PERSON_NAME][STREET_ADDRESS]" at bounding box center [547, 191] width 283 height 72
drag, startPoint x: 442, startPoint y: 211, endPoint x: 407, endPoint y: 178, distance: 48.3
click at [407, 178] on address "4640-199776 Unit [GEOGRAPHIC_DATA][PERSON_NAME][STREET_ADDRESS]" at bounding box center [547, 191] width 283 height 72
copy address "Unit 2 More [GEOGRAPHIC_DATA][STREET_ADDRESS][PERSON_NAME]"
